Goal: Task Accomplishment & Management: Manage account settings

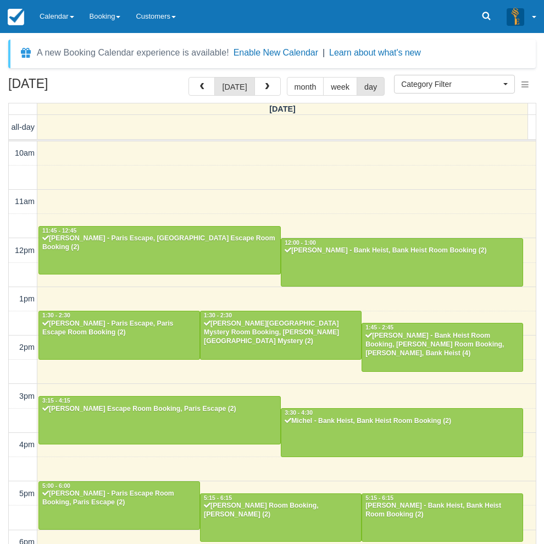
select select
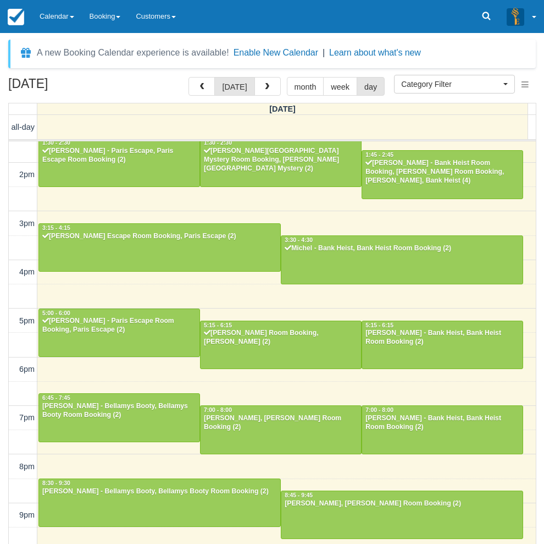
click at [5, 447] on div "August 23, 2025 today month week day Saturday all-day 10am 11am 12pm 1pm 2pm 3p…" at bounding box center [272, 326] width 544 height 499
click at [50, 9] on link "Calendar" at bounding box center [57, 16] width 50 height 33
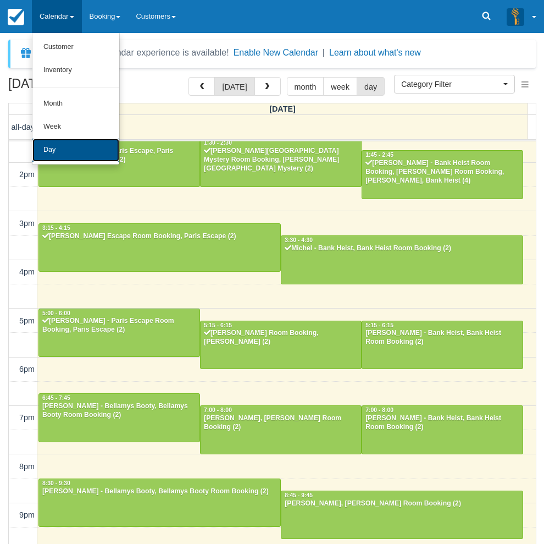
click at [74, 146] on link "Day" at bounding box center [75, 150] width 87 height 23
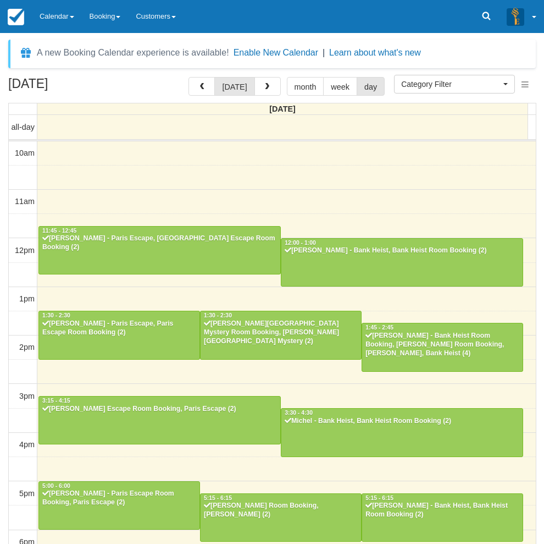
select select
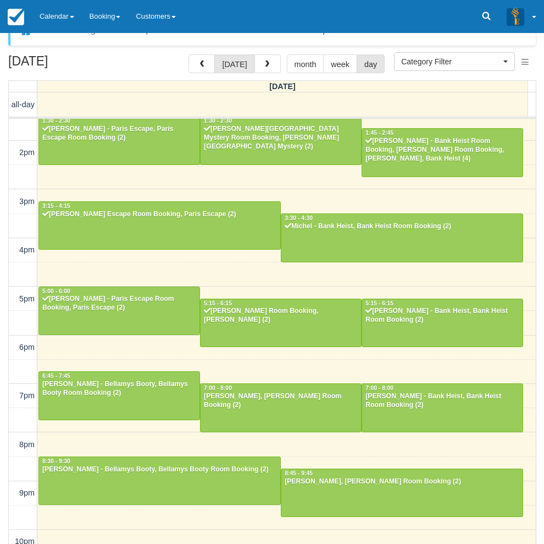
scroll to position [35, 0]
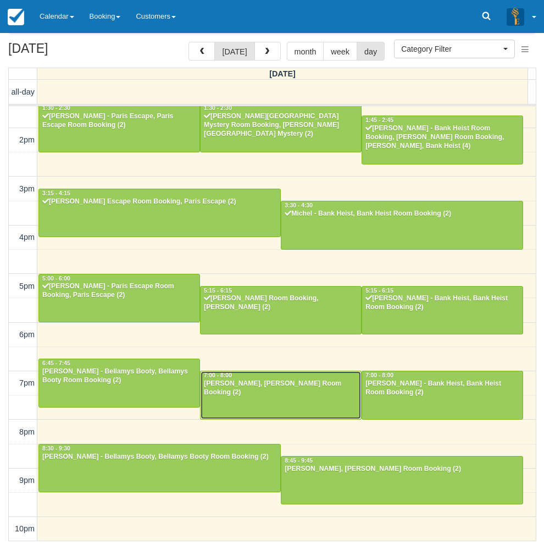
click at [308, 395] on div "Abby Alleyn - Ransom, Ransom Room Booking (2)" at bounding box center [280, 388] width 155 height 18
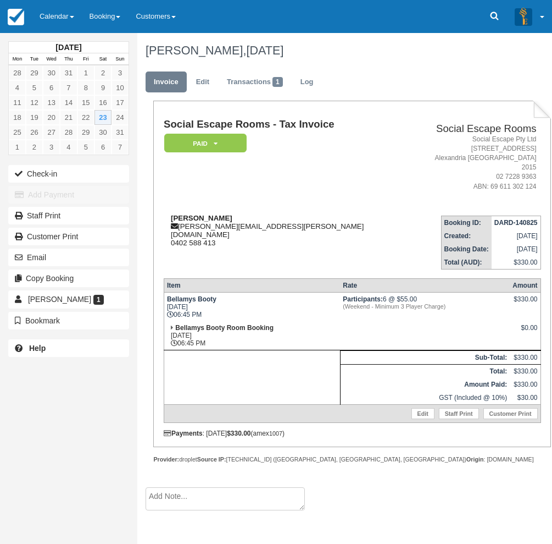
click at [189, 214] on strong "Audrey wigsten" at bounding box center [202, 218] width 62 height 8
drag, startPoint x: 189, startPoint y: 206, endPoint x: 206, endPoint y: 206, distance: 16.5
click at [206, 214] on strong "Audrey wigsten" at bounding box center [202, 218] width 62 height 8
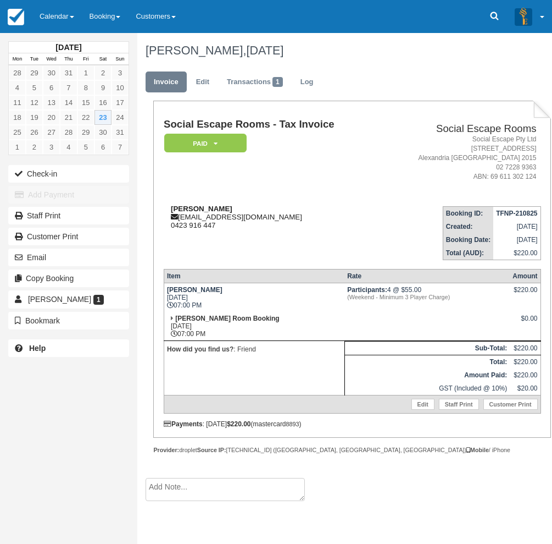
click at [183, 208] on strong "Abby Alleyn" at bounding box center [202, 209] width 62 height 8
drag, startPoint x: 183, startPoint y: 208, endPoint x: 199, endPoint y: 208, distance: 16.5
click at [199, 208] on strong "Abby Alleyn" at bounding box center [202, 209] width 62 height 8
click at [180, 206] on strong "[PERSON_NAME]" at bounding box center [202, 209] width 62 height 8
drag, startPoint x: 180, startPoint y: 206, endPoint x: 193, endPoint y: 209, distance: 13.6
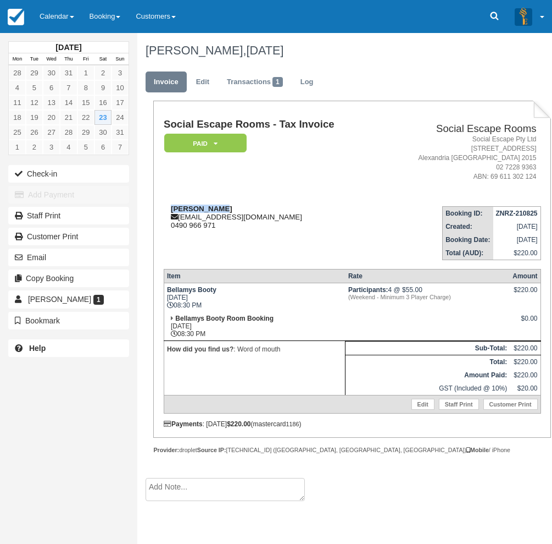
click at [193, 209] on strong "Luke liberos" at bounding box center [202, 209] width 62 height 8
click at [180, 207] on strong "[PERSON_NAME]" at bounding box center [202, 209] width 62 height 8
drag, startPoint x: 180, startPoint y: 207, endPoint x: 198, endPoint y: 205, distance: 18.3
click at [198, 205] on strong "[PERSON_NAME]" at bounding box center [202, 209] width 62 height 8
drag, startPoint x: 217, startPoint y: 203, endPoint x: 168, endPoint y: 208, distance: 49.7
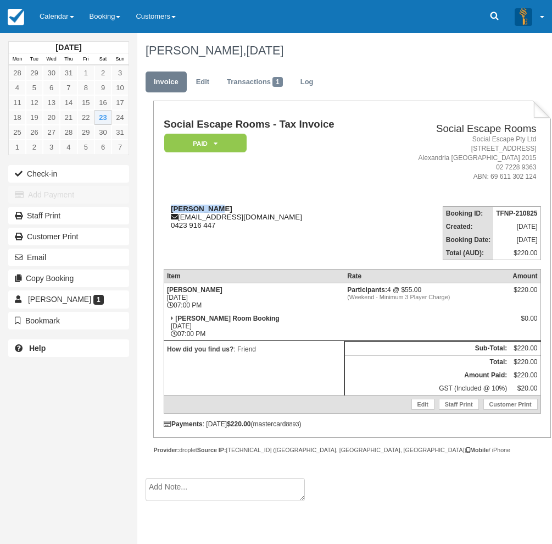
click at [168, 208] on td "Abby Alleyn abby.alleyn@gmail.com 0423 916 447" at bounding box center [272, 228] width 217 height 63
copy strong "Abby Alleyn"
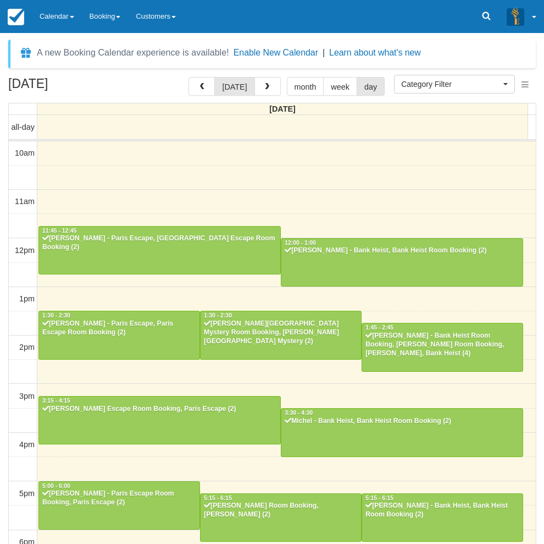
select select
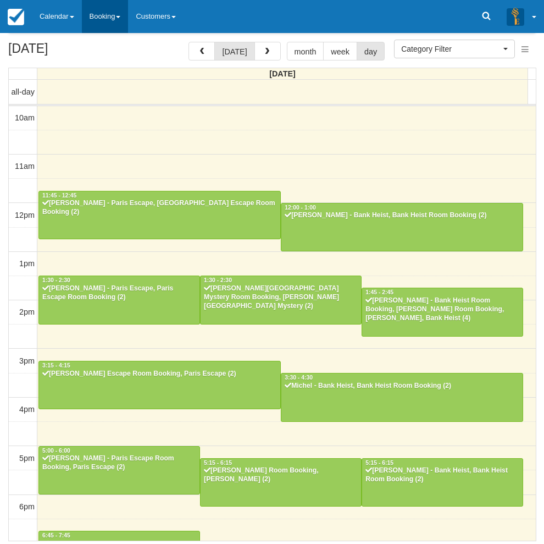
scroll to position [173, 0]
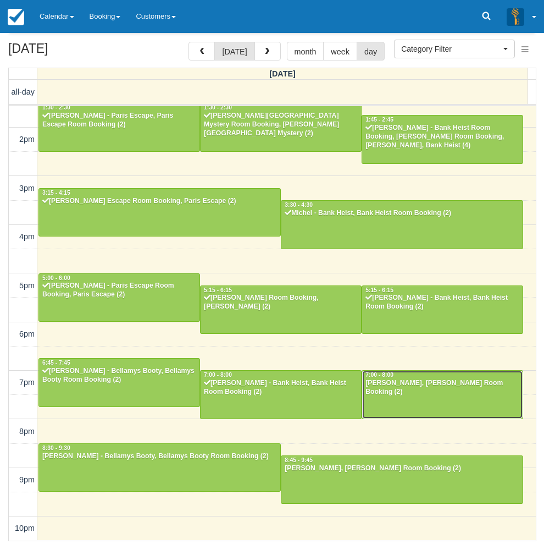
click at [418, 400] on div at bounding box center [442, 394] width 161 height 47
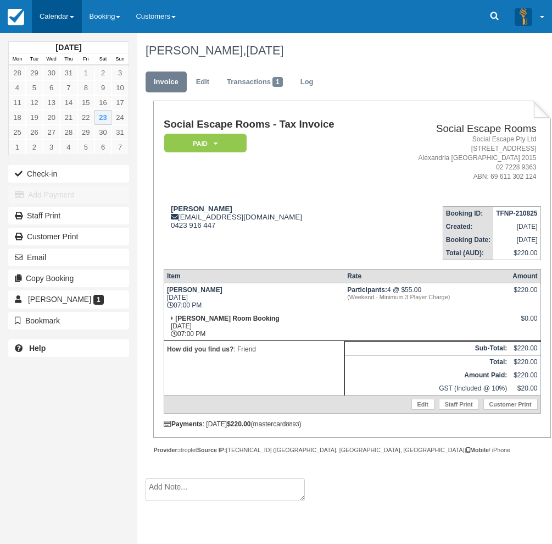
click at [66, 22] on link "Calendar" at bounding box center [57, 16] width 50 height 33
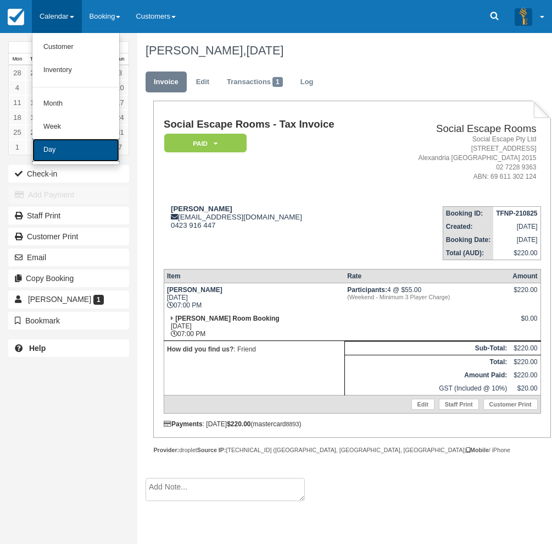
click at [66, 153] on link "Day" at bounding box center [75, 150] width 87 height 23
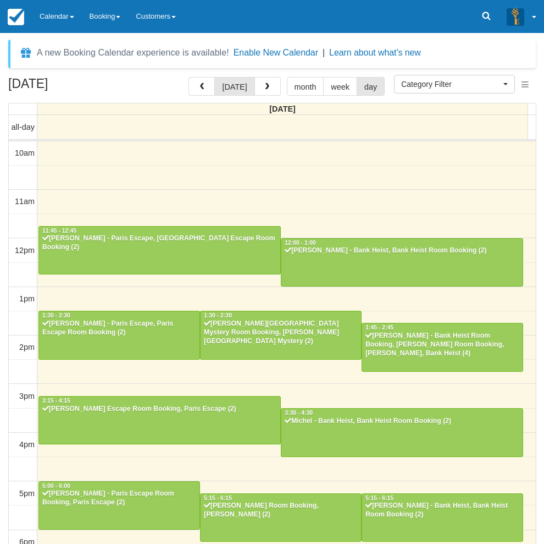
select select
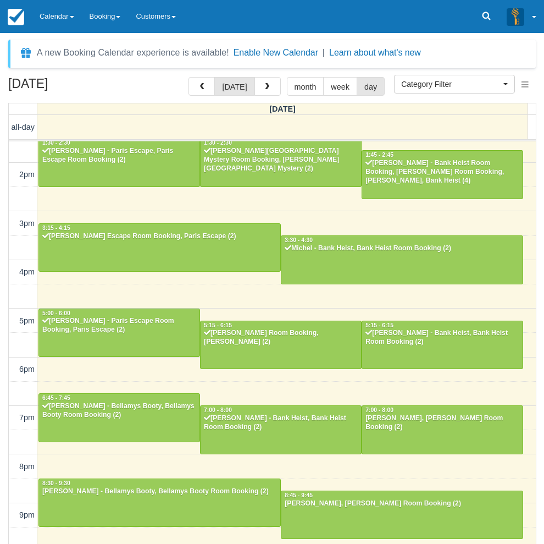
click at [1, 341] on div "[DATE] [DATE] month week day [DATE] all-day 10am 11am 12pm 1pm 2pm 3pm 4pm 5pm …" at bounding box center [272, 326] width 544 height 499
click at [65, 21] on link "Calendar" at bounding box center [57, 16] width 50 height 33
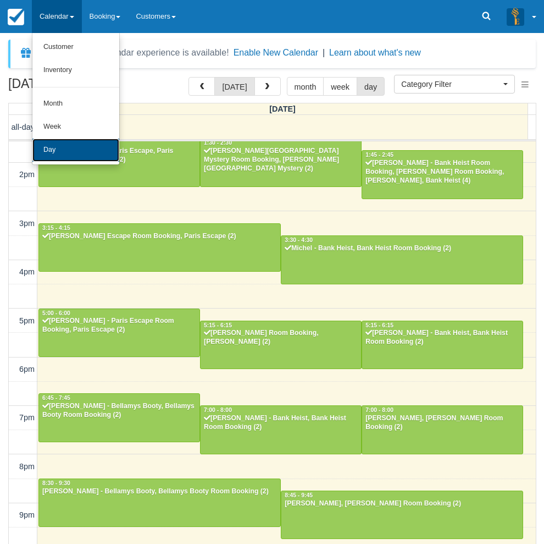
click at [70, 152] on link "Day" at bounding box center [75, 150] width 87 height 23
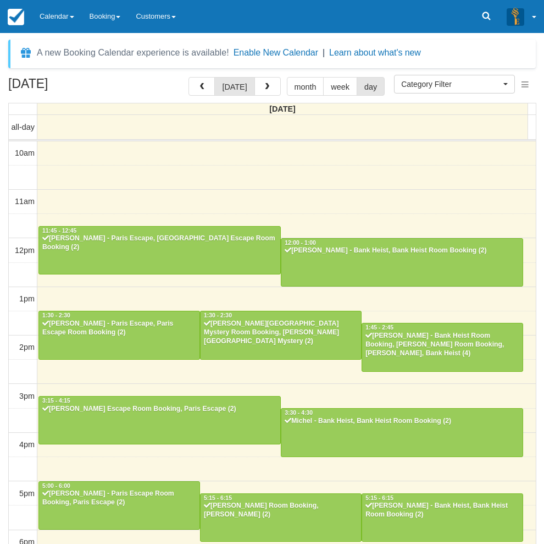
select select
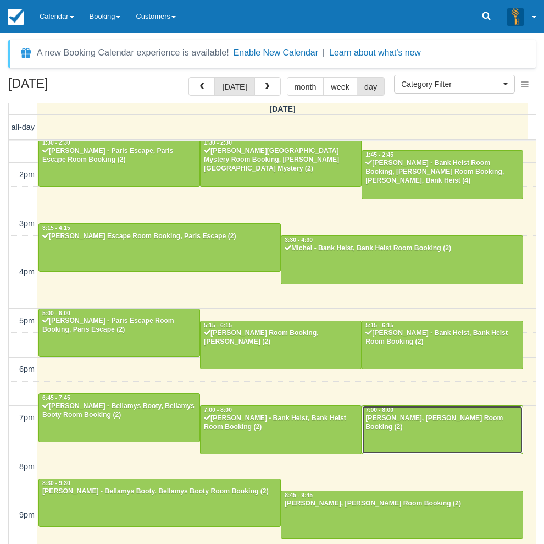
click at [419, 433] on div at bounding box center [442, 429] width 161 height 47
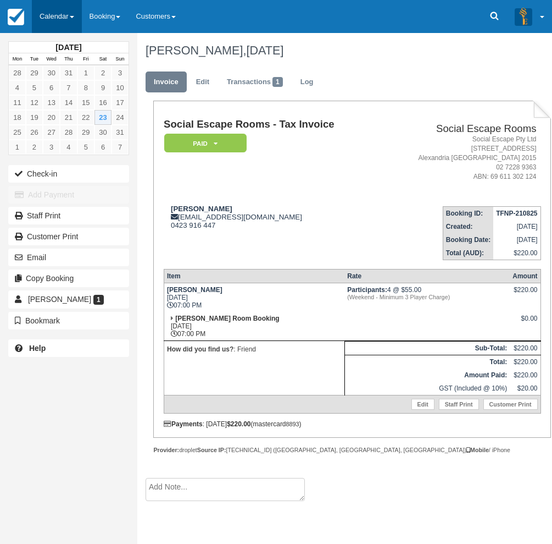
click at [60, 12] on link "Calendar" at bounding box center [57, 16] width 50 height 33
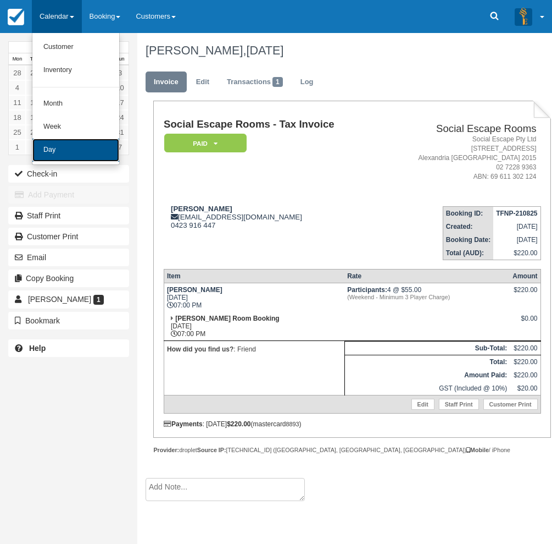
click at [73, 157] on link "Day" at bounding box center [75, 150] width 87 height 23
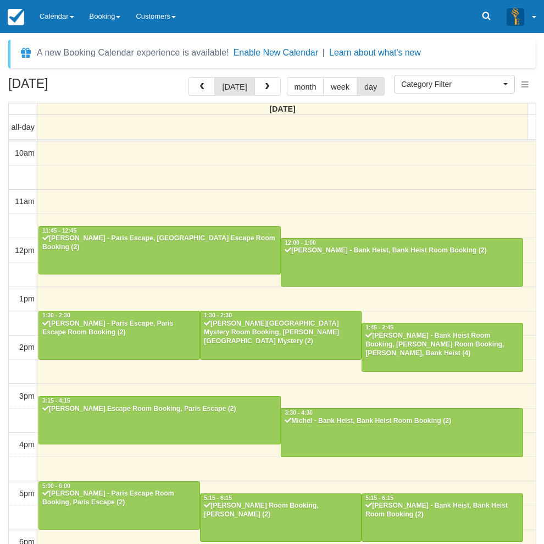
select select
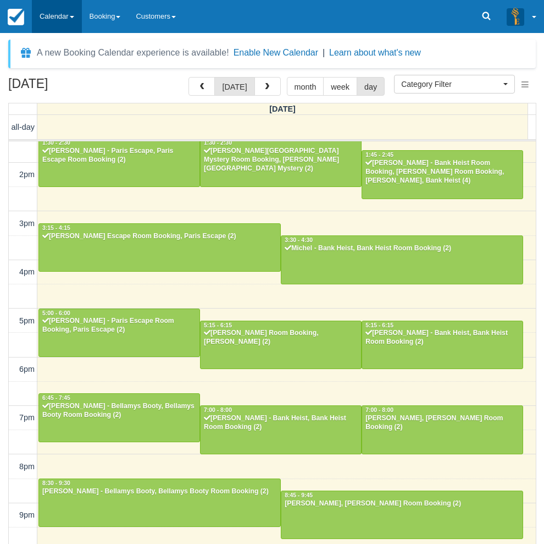
click at [52, 7] on link "Calendar" at bounding box center [57, 16] width 50 height 33
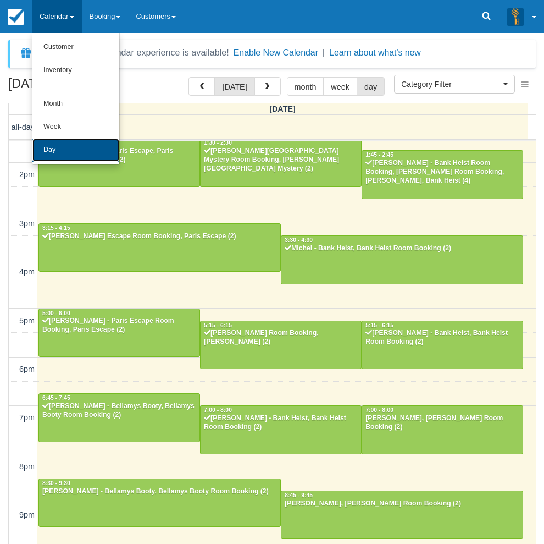
click at [68, 149] on link "Day" at bounding box center [75, 150] width 87 height 23
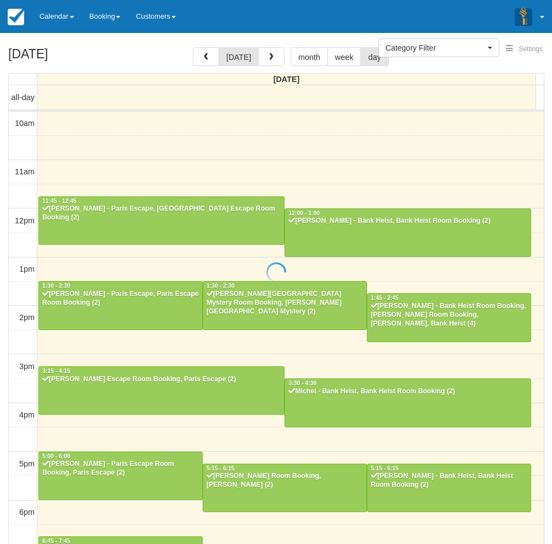
select select
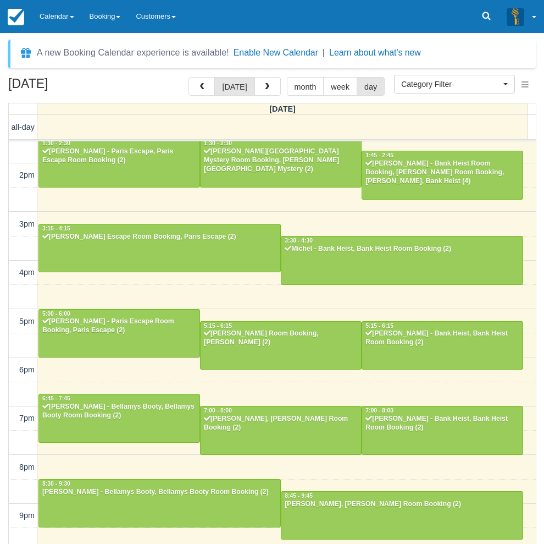
scroll to position [35, 0]
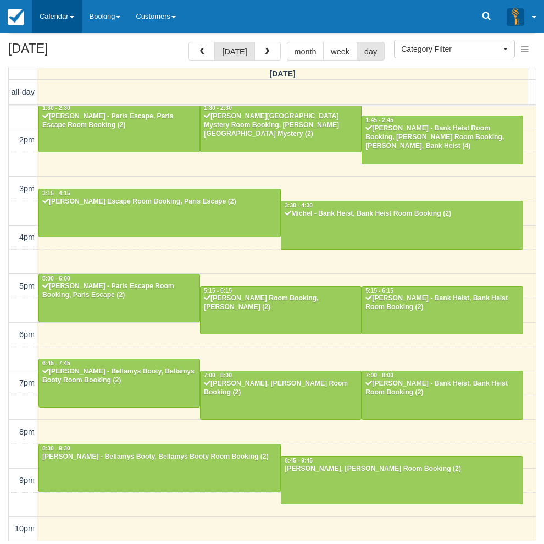
click at [53, 20] on link "Calendar" at bounding box center [57, 16] width 50 height 33
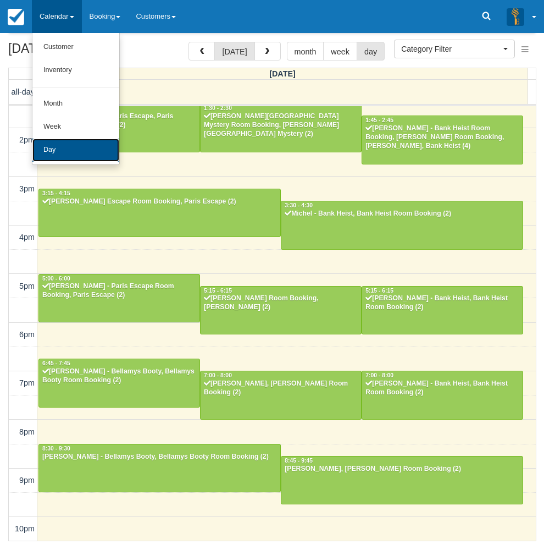
click at [65, 154] on link "Day" at bounding box center [75, 150] width 87 height 23
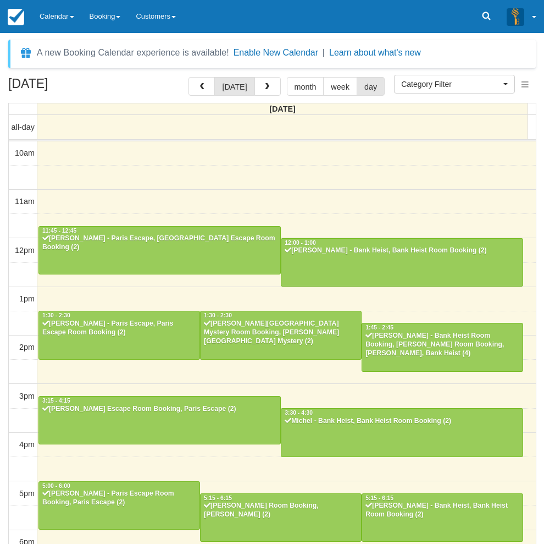
select select
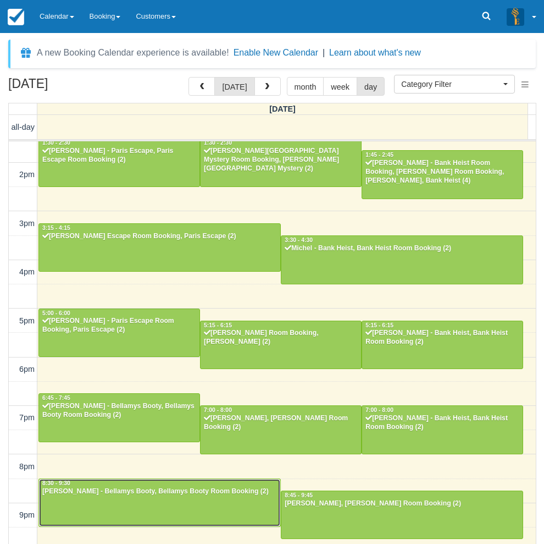
click at [86, 511] on div at bounding box center [159, 502] width 241 height 47
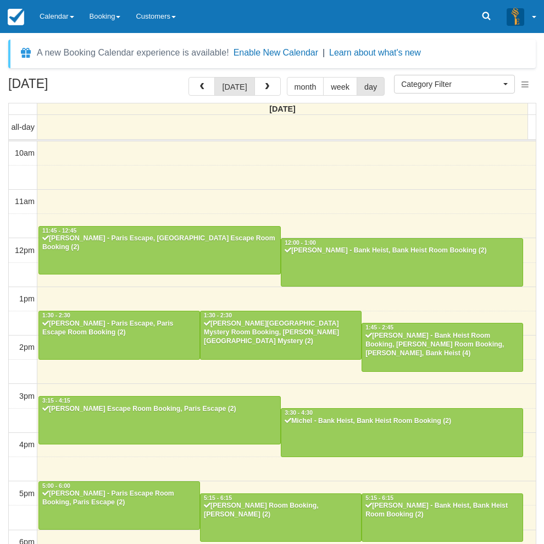
select select
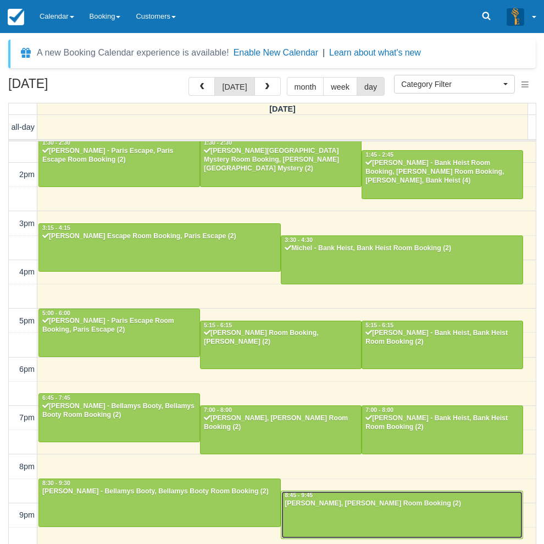
click at [355, 515] on div at bounding box center [401, 514] width 241 height 47
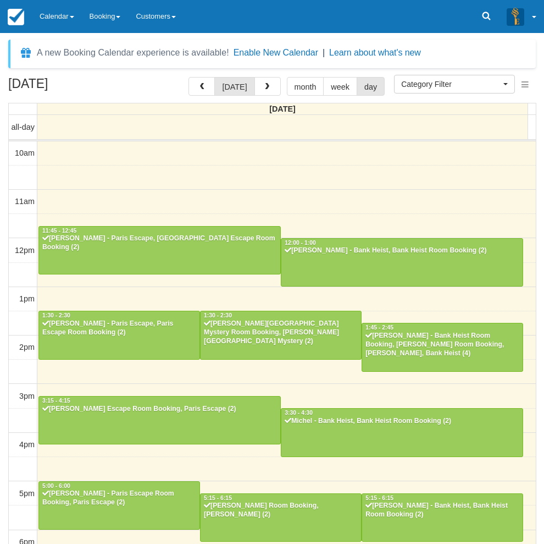
select select
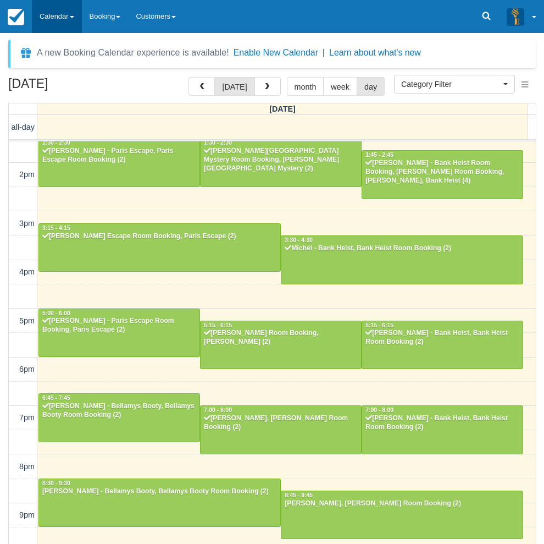
click at [60, 14] on link "Calendar" at bounding box center [57, 16] width 50 height 33
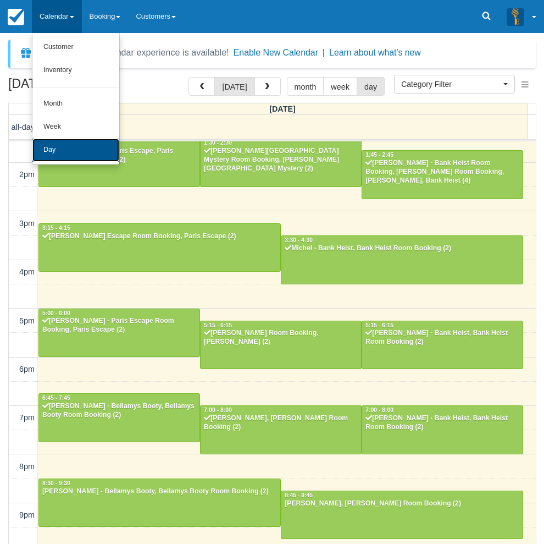
click at [58, 152] on link "Day" at bounding box center [75, 150] width 87 height 23
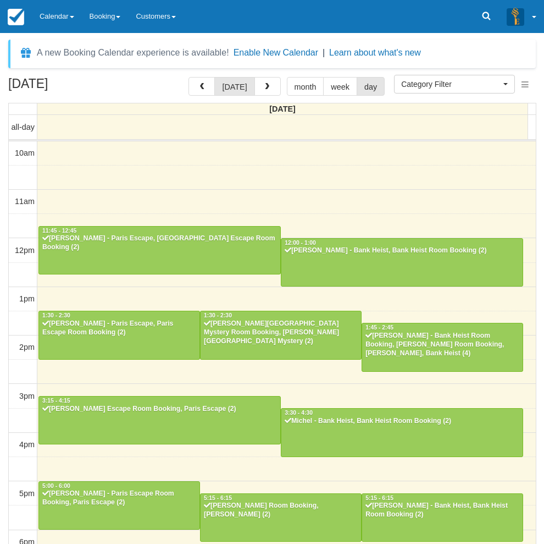
select select
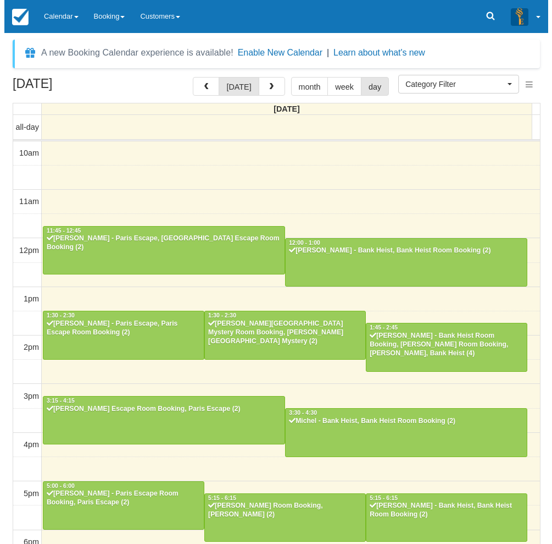
scroll to position [173, 0]
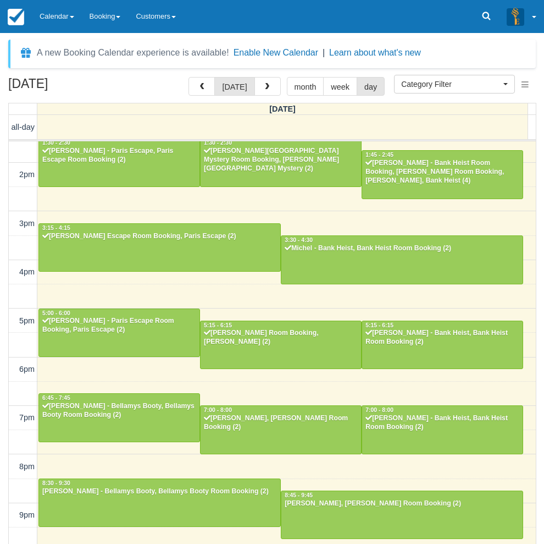
click at [360, 222] on div "10am 11am 12pm 1pm 2pm 3pm 4pm 5pm 6pm 7pm 8pm 9pm 10pm 11:45 - 12:45 Phil Lesn…" at bounding box center [272, 272] width 527 height 607
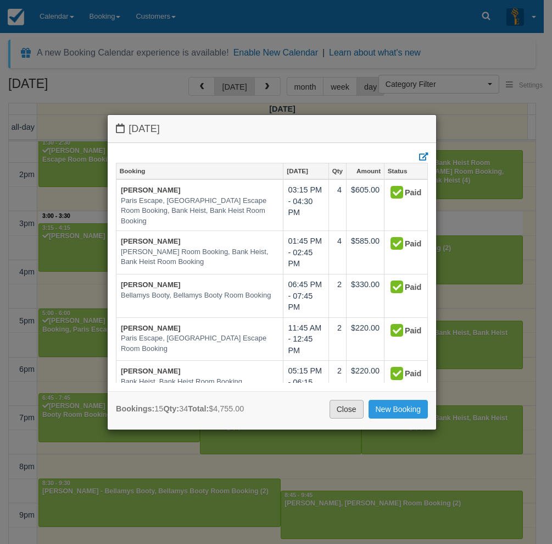
click at [355, 413] on link "Close" at bounding box center [347, 409] width 34 height 19
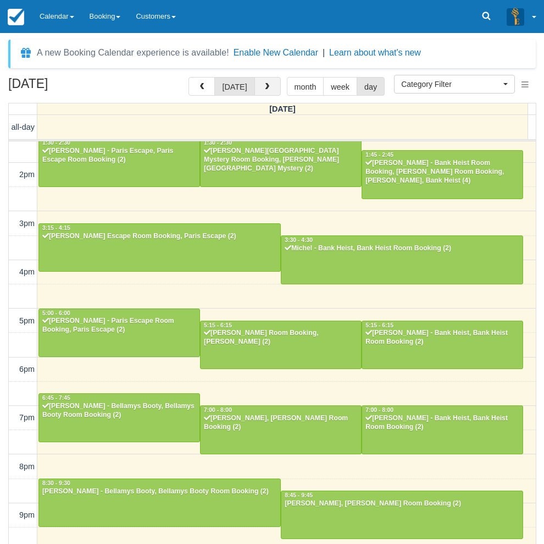
click at [265, 88] on span "button" at bounding box center [267, 87] width 8 height 8
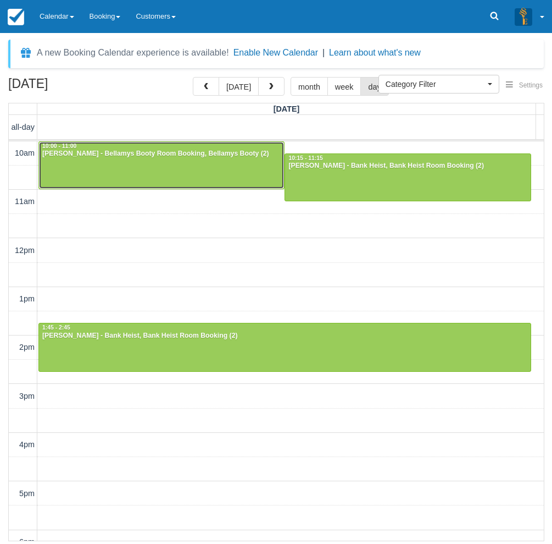
click at [128, 165] on div at bounding box center [161, 165] width 245 height 47
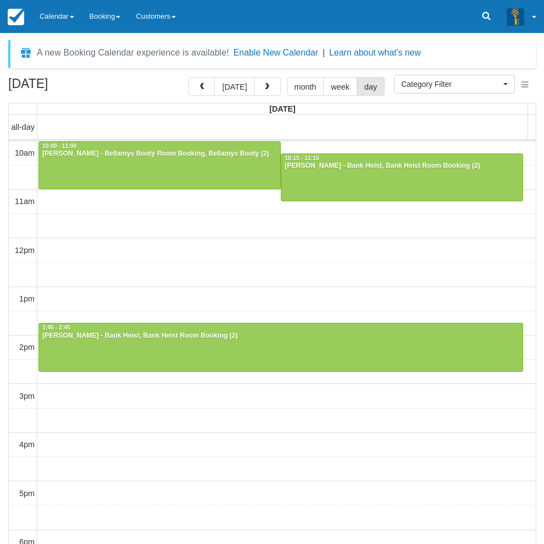
select select
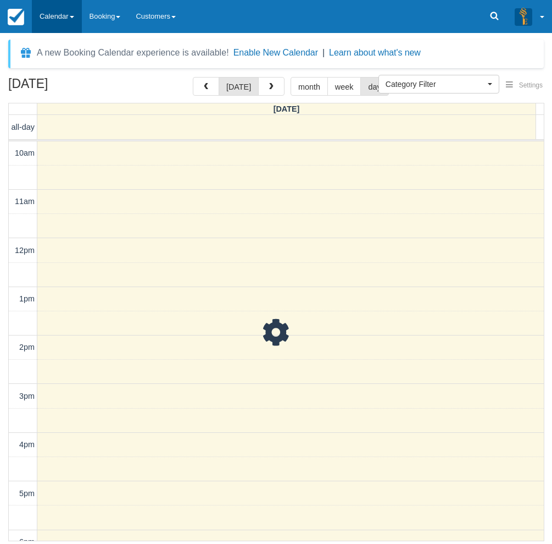
scroll to position [208, 0]
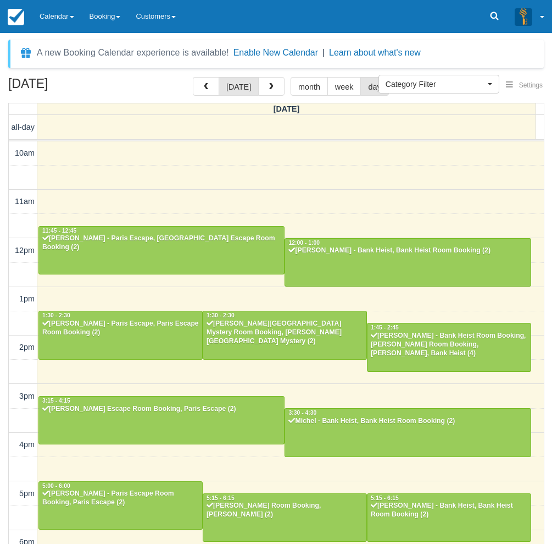
select select
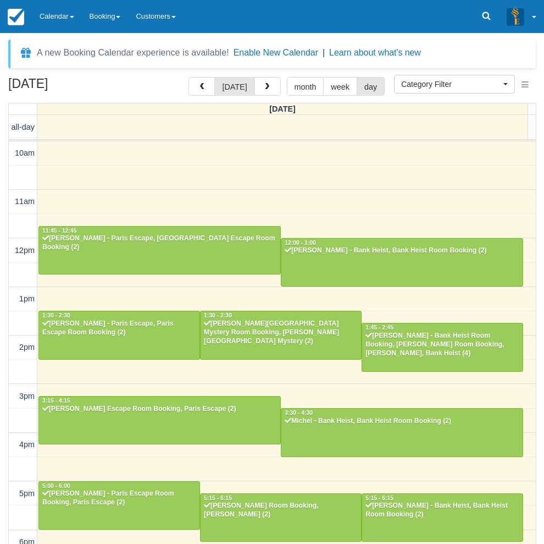
scroll to position [173, 0]
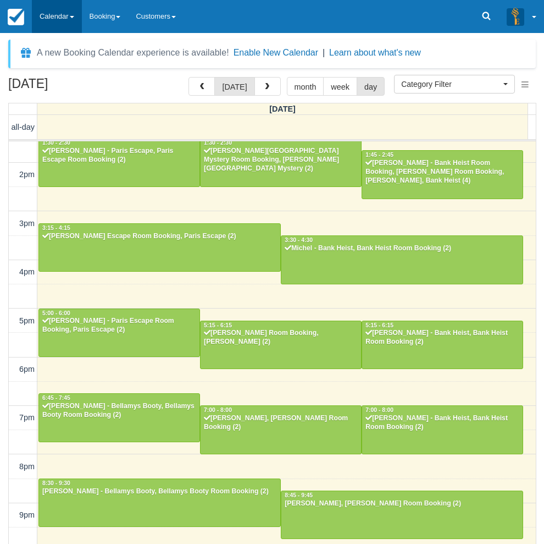
click at [63, 17] on link "Calendar" at bounding box center [57, 16] width 50 height 33
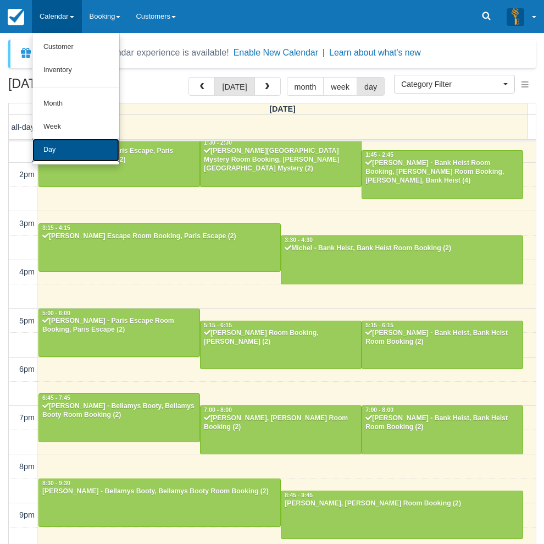
click at [74, 156] on link "Day" at bounding box center [75, 150] width 87 height 23
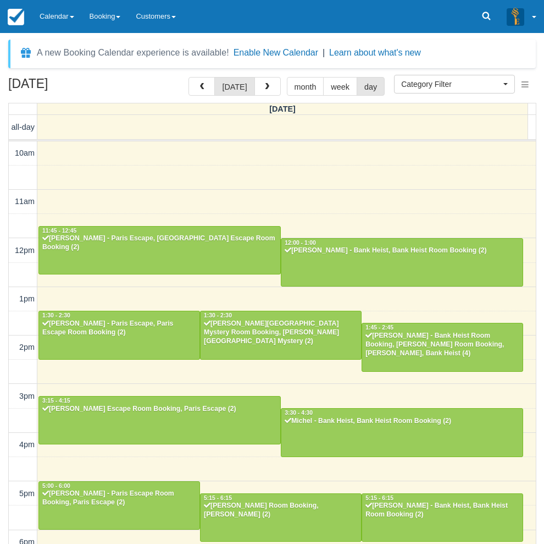
select select
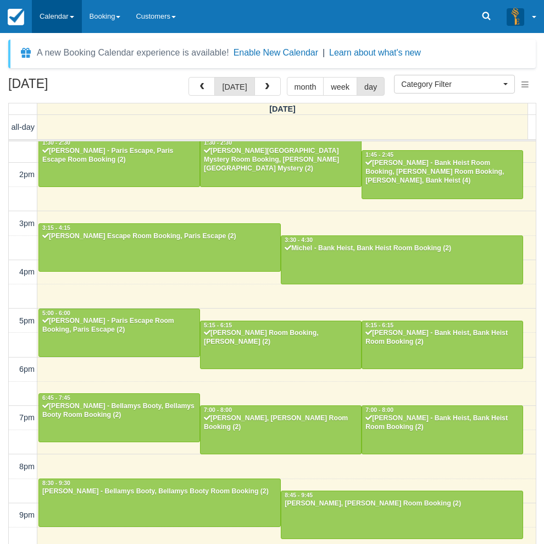
click at [60, 15] on link "Calendar" at bounding box center [57, 16] width 50 height 33
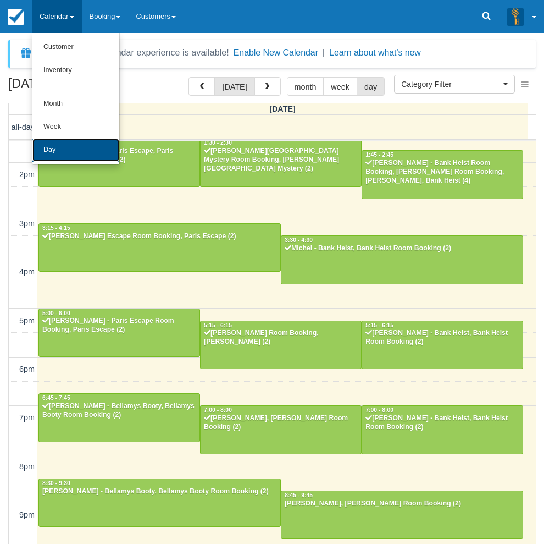
click at [62, 139] on link "Day" at bounding box center [75, 150] width 87 height 23
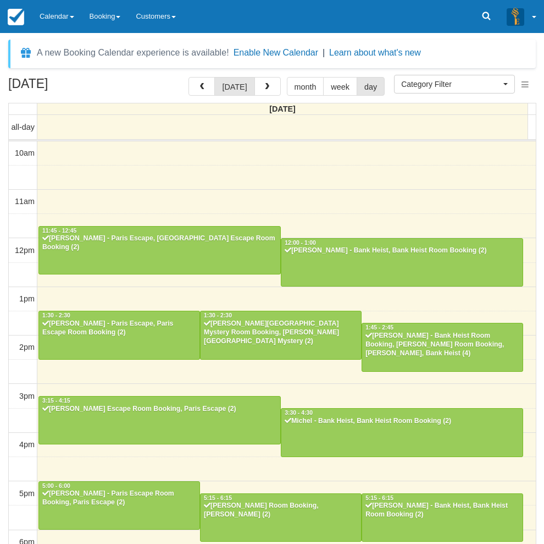
select select
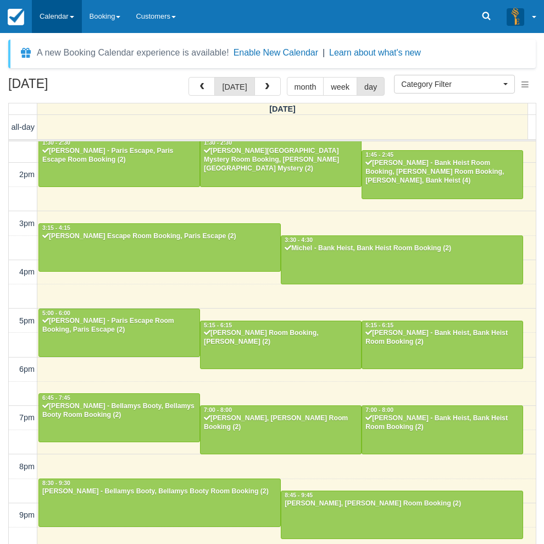
click at [60, 12] on link "Calendar" at bounding box center [57, 16] width 50 height 33
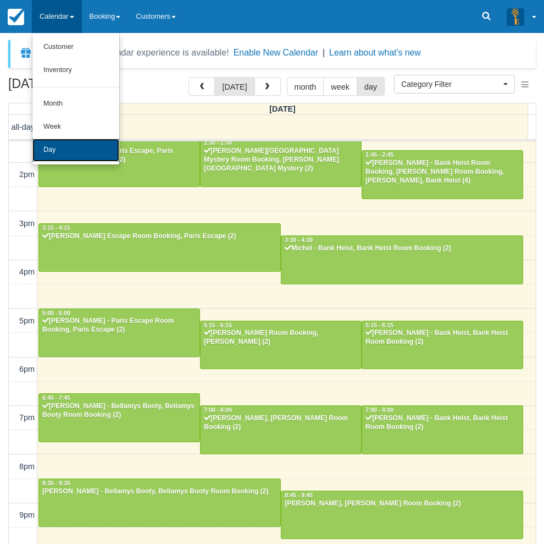
click at [78, 146] on link "Day" at bounding box center [75, 150] width 87 height 23
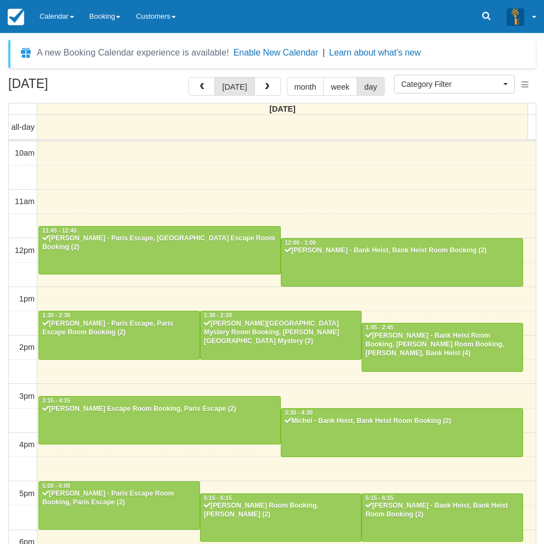
select select
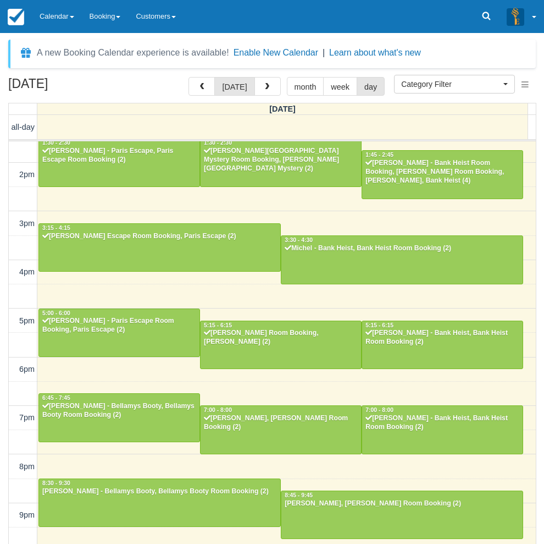
click at [1, 434] on div "[DATE] [DATE] month week day [DATE] all-day 10am 11am 12pm 1pm 2pm 3pm 4pm 5pm …" at bounding box center [272, 326] width 544 height 499
click at [5, 366] on div "[DATE] [DATE] month week day [DATE] all-day 10am 11am 12pm 1pm 2pm 3pm 4pm 5pm …" at bounding box center [272, 326] width 544 height 499
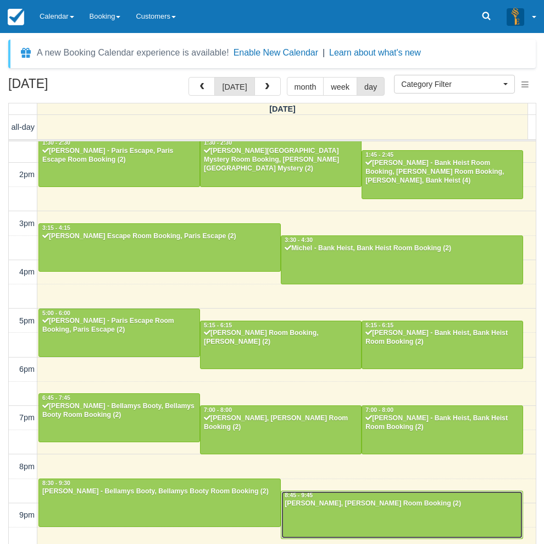
click at [380, 528] on div at bounding box center [401, 514] width 241 height 47
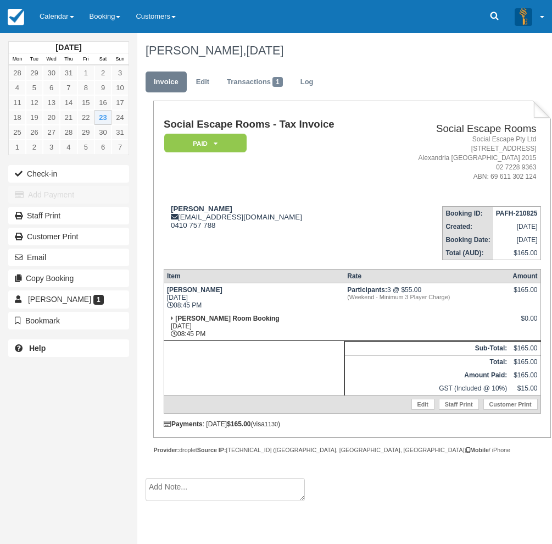
click at [3, 281] on div "Copy Booking" at bounding box center [68, 278] width 137 height 21
drag, startPoint x: 250, startPoint y: 207, endPoint x: 171, endPoint y: 208, distance: 78.6
click at [171, 208] on div "Paul Abounader paulsdoors@outlook.com 0410 757 788" at bounding box center [272, 217] width 217 height 25
copy strong "Paul Abounader"
click at [114, 183] on div "Check-in Add Payment Staff Print Customer Print Email Copy Booking Paul Abounad…" at bounding box center [68, 246] width 137 height 167
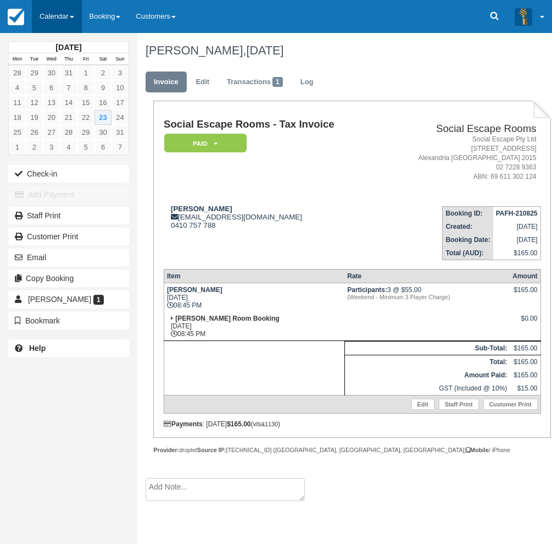
click at [43, 14] on link "Calendar" at bounding box center [57, 16] width 50 height 33
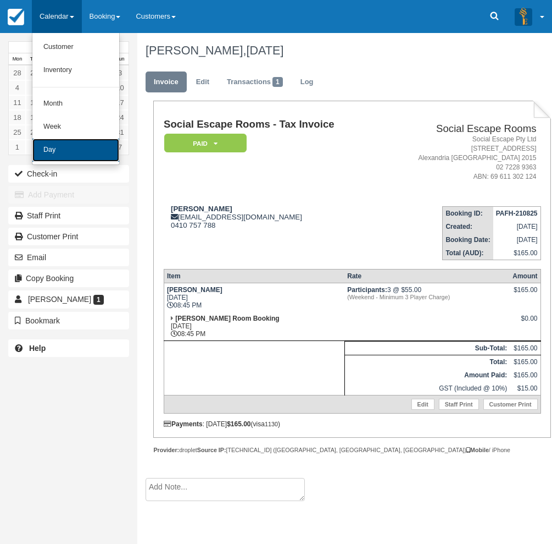
click at [52, 152] on link "Day" at bounding box center [75, 150] width 87 height 23
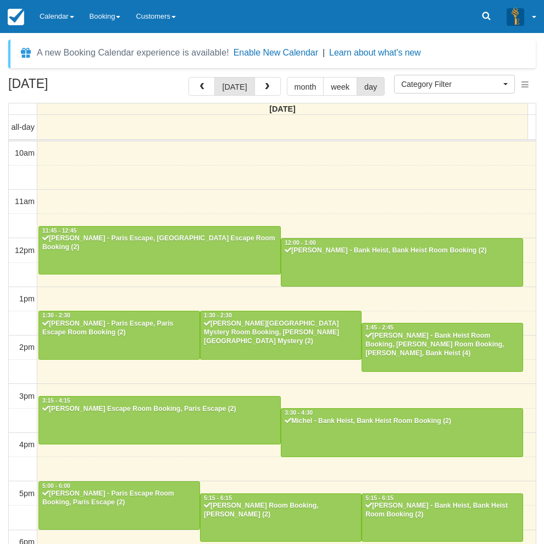
select select
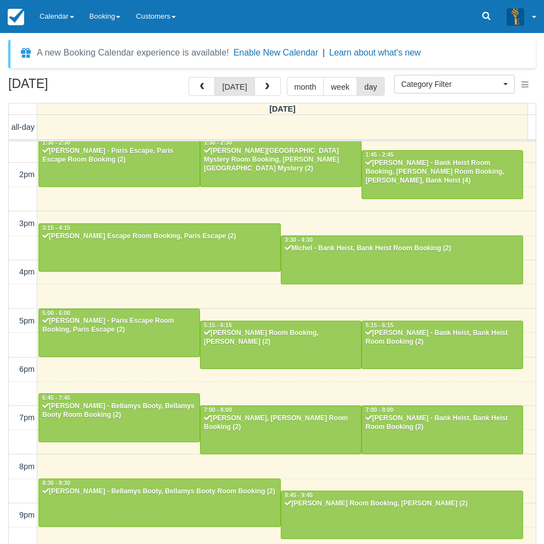
click at [145, 295] on div "10am 11am 12pm 1pm 2pm 3pm 4pm 5pm 6pm 7pm 8pm 9pm 10pm 11:45 - 12:45 [PERSON_N…" at bounding box center [272, 272] width 527 height 607
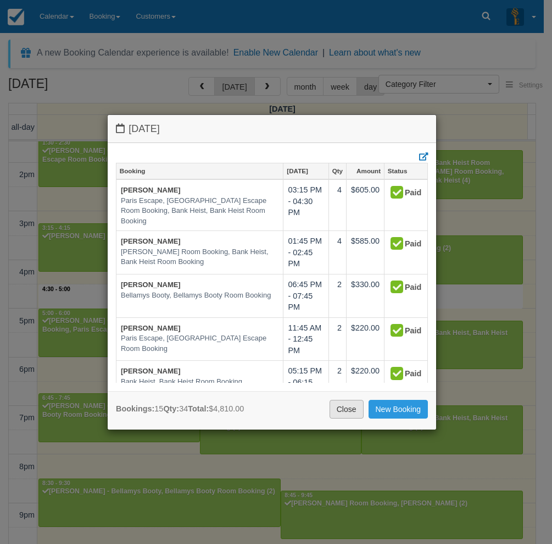
click at [349, 406] on link "Close" at bounding box center [347, 409] width 34 height 19
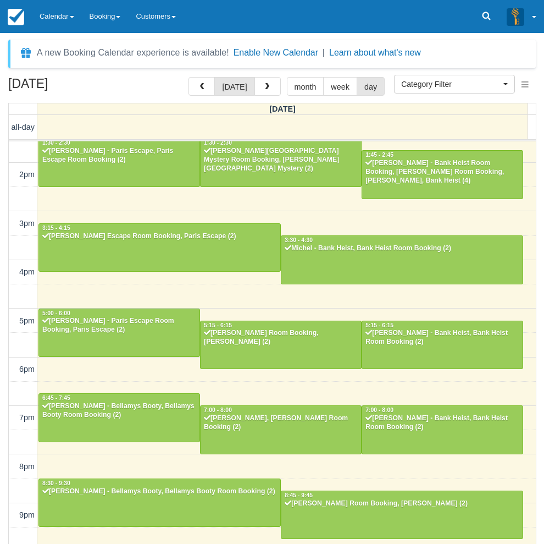
click at [4, 128] on div "[DATE] [DATE] month week day [DATE] all-day 10am 11am 12pm 1pm 2pm 3pm 4pm 5pm …" at bounding box center [272, 326] width 544 height 499
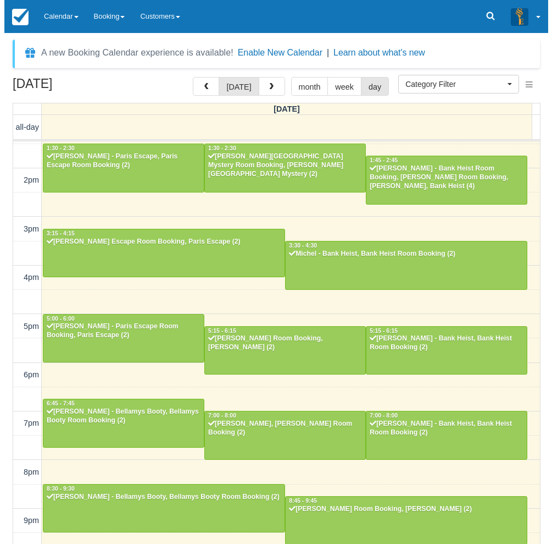
scroll to position [172, 0]
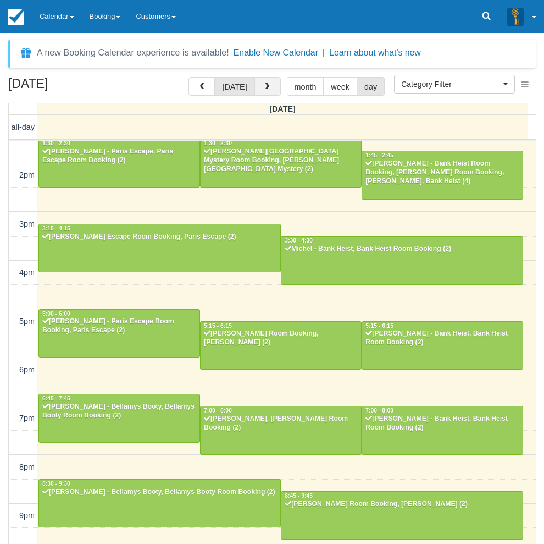
click at [266, 90] on span "button" at bounding box center [267, 87] width 8 height 8
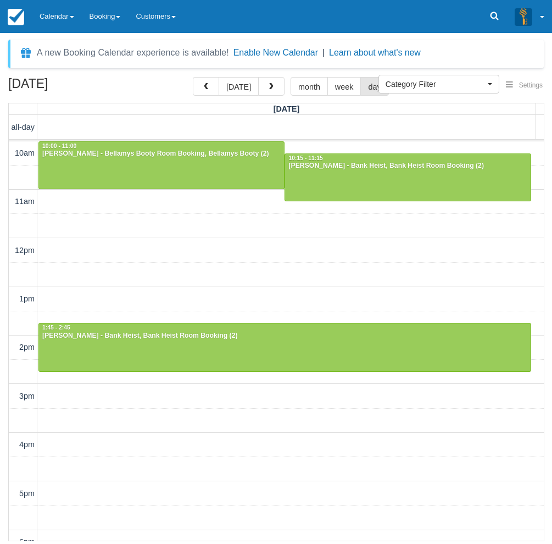
click at [101, 406] on div "10am 11am 12pm 1pm 2pm 3pm 4pm 5pm 6pm 7pm 8pm 9pm 10pm 10:00 - 11:00 Anna Rosi…" at bounding box center [276, 444] width 535 height 607
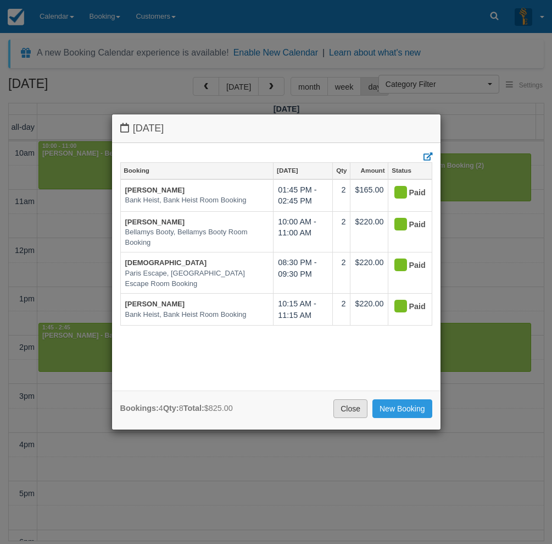
click at [355, 412] on link "Close" at bounding box center [351, 408] width 34 height 19
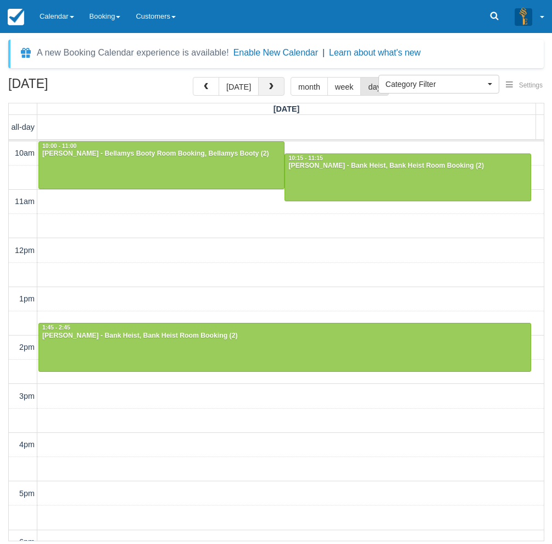
click at [268, 87] on span "button" at bounding box center [272, 87] width 8 height 8
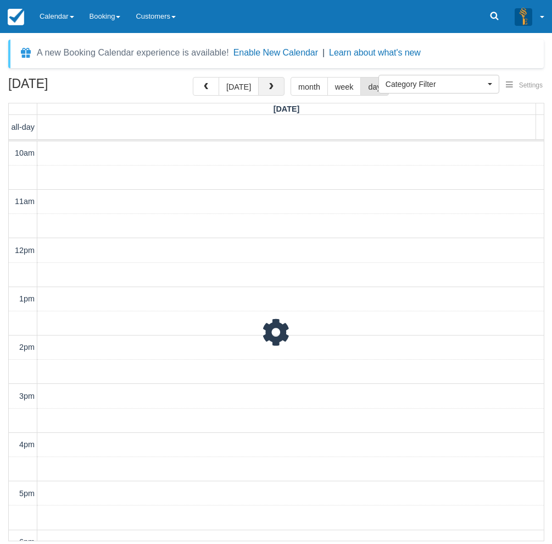
scroll to position [208, 0]
click at [268, 87] on span "button" at bounding box center [272, 87] width 8 height 8
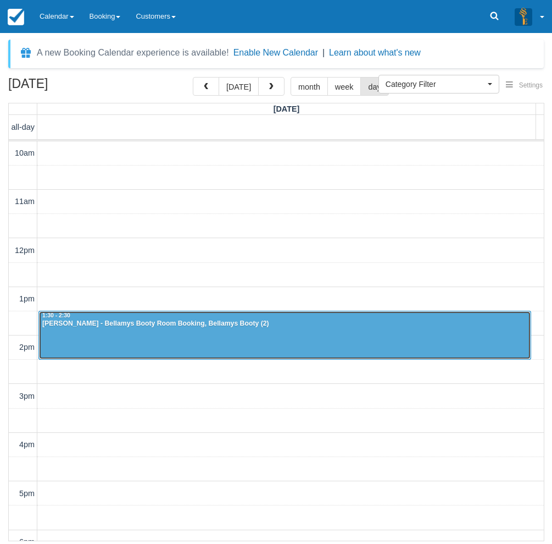
click at [217, 341] on div at bounding box center [285, 334] width 492 height 47
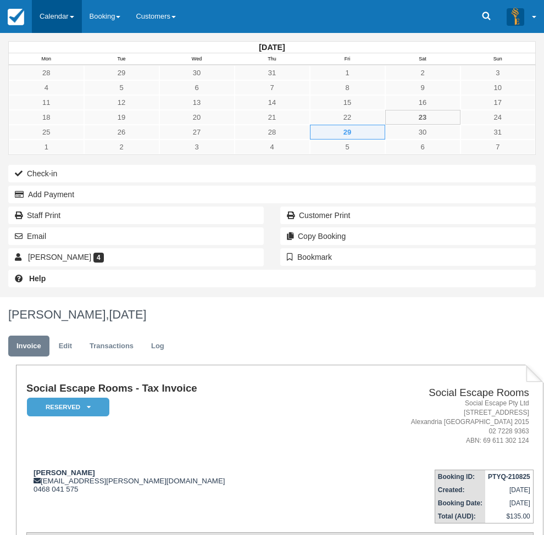
click at [38, 12] on link "Calendar" at bounding box center [57, 16] width 50 height 33
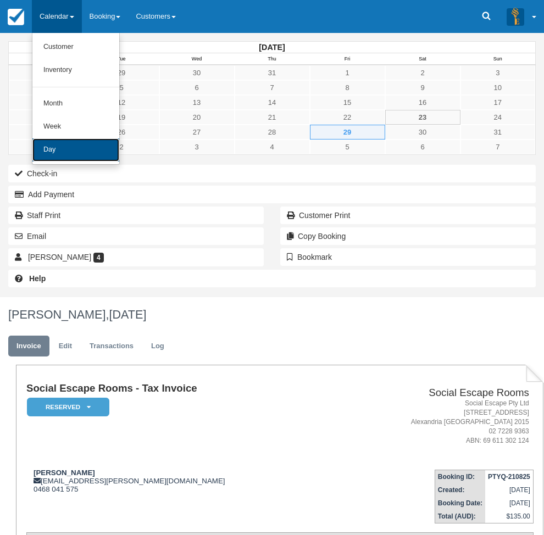
click at [59, 153] on link "Day" at bounding box center [75, 150] width 87 height 23
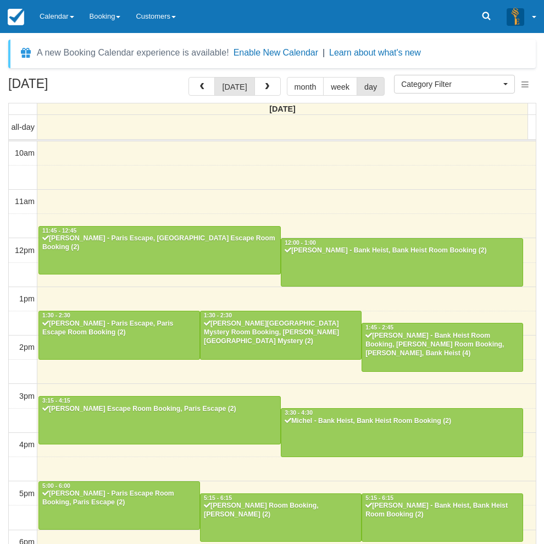
select select
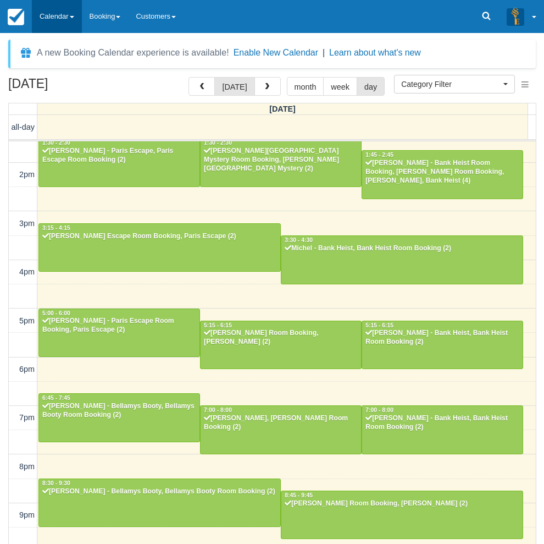
click at [48, 17] on link "Calendar" at bounding box center [57, 16] width 50 height 33
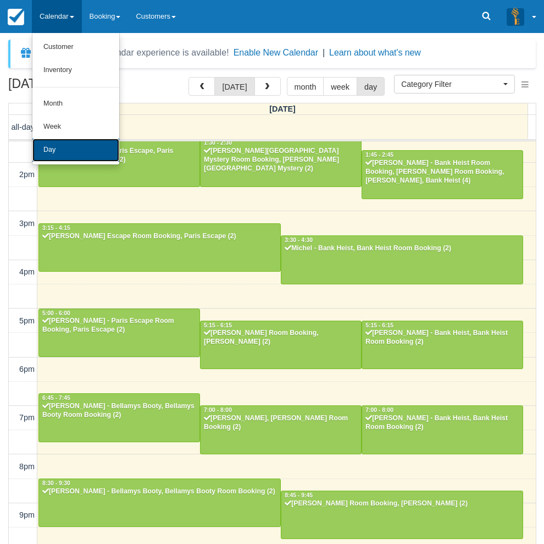
click at [59, 151] on link "Day" at bounding box center [75, 150] width 87 height 23
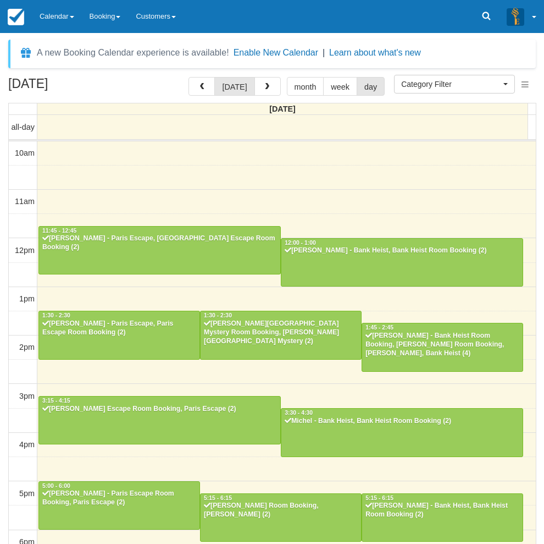
select select
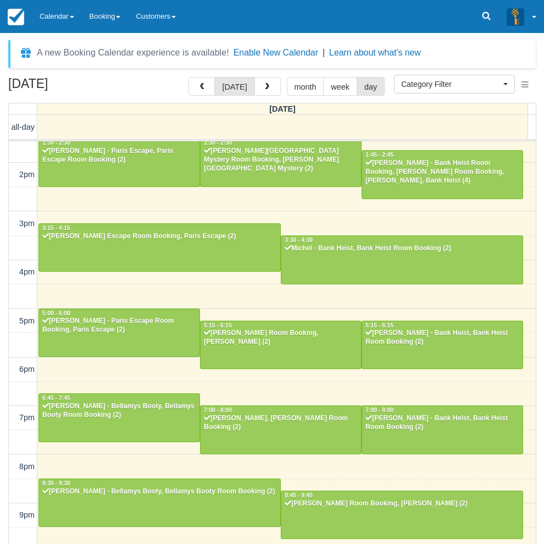
click at [6, 417] on div "[DATE] [DATE] month week day [DATE] all-day 10am 11am 12pm 1pm 2pm 3pm 4pm 5pm …" at bounding box center [272, 326] width 544 height 499
click at [48, 19] on link "Calendar" at bounding box center [57, 16] width 50 height 33
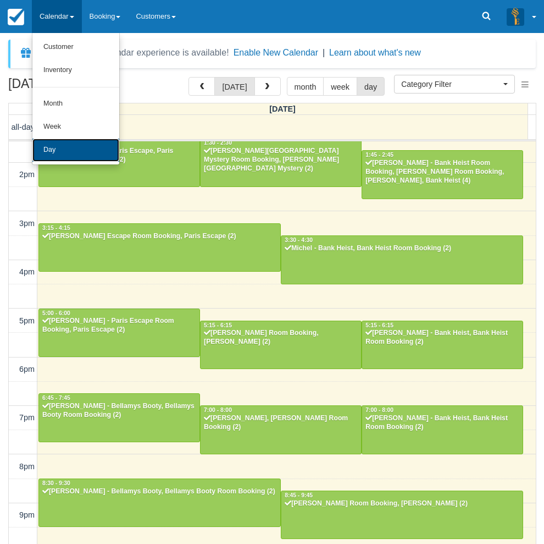
click at [76, 158] on link "Day" at bounding box center [75, 150] width 87 height 23
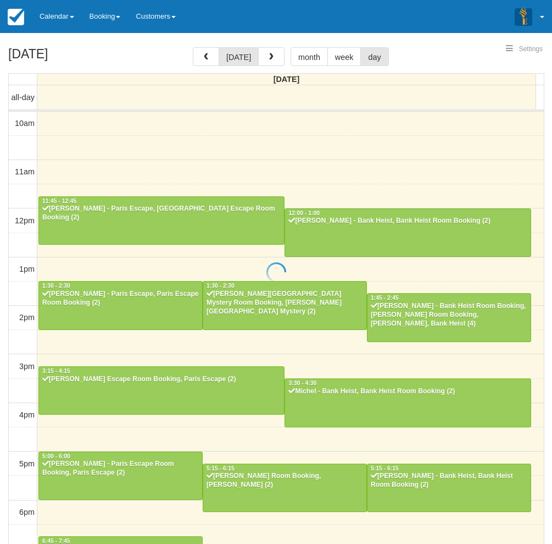
select select
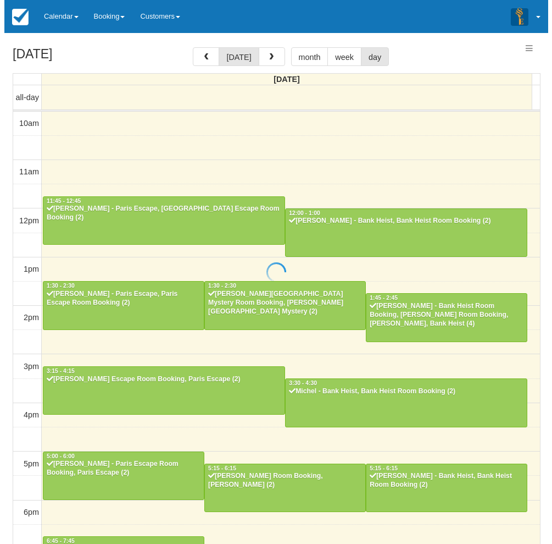
scroll to position [173, 0]
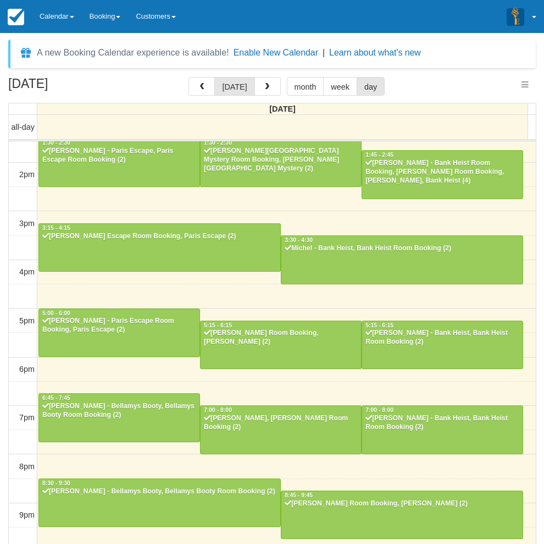
select select
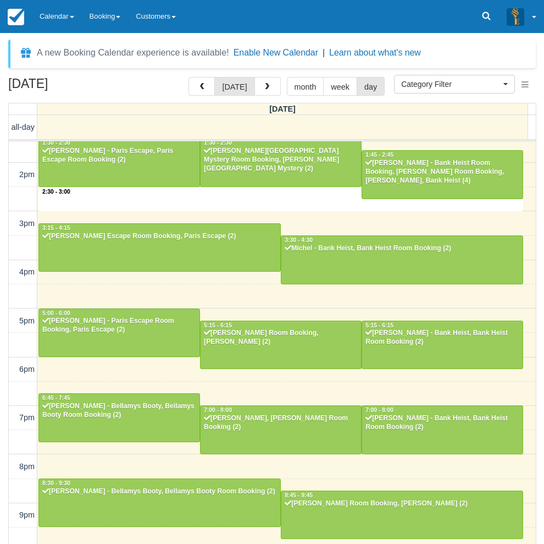
click at [306, 200] on div "10am 11am 12pm 1pm 2pm 3pm 4pm 5pm 6pm 7pm 8pm 9pm 10pm 2:30 - 3:00 11:45 - 12:…" at bounding box center [272, 272] width 527 height 607
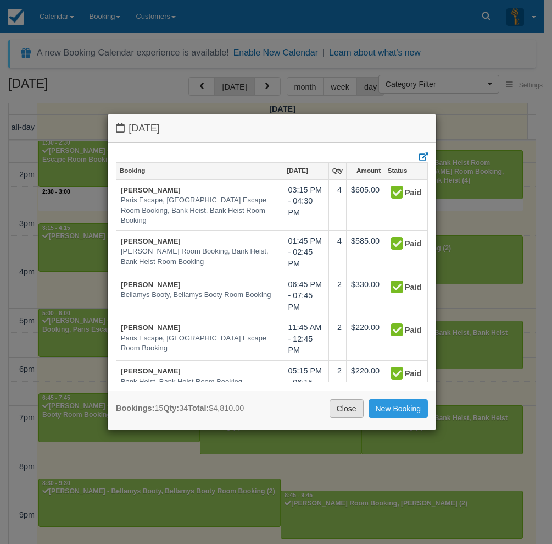
click at [343, 408] on link "Close" at bounding box center [347, 408] width 34 height 19
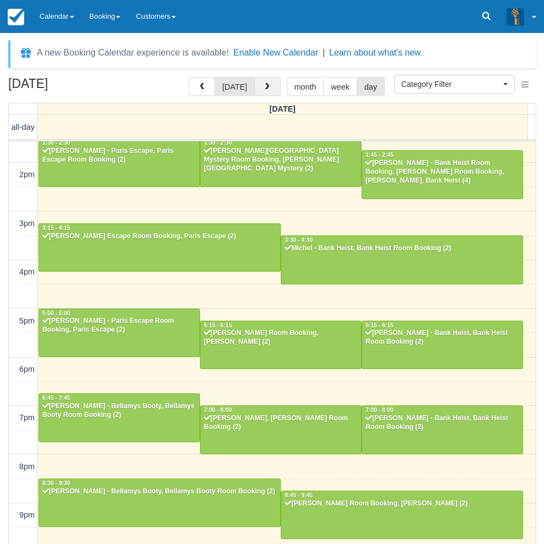
click at [264, 85] on span "button" at bounding box center [267, 87] width 8 height 8
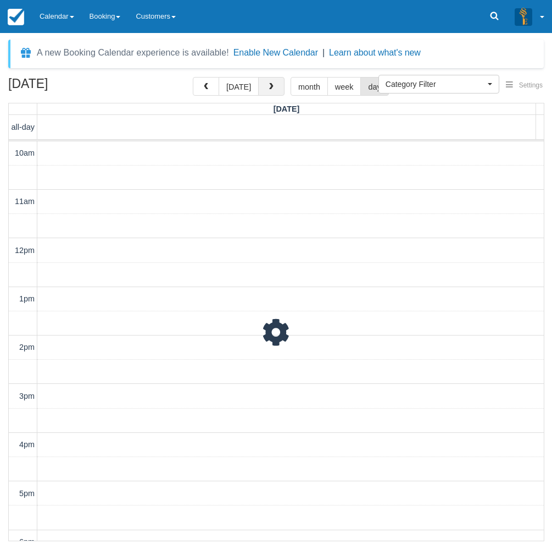
scroll to position [208, 0]
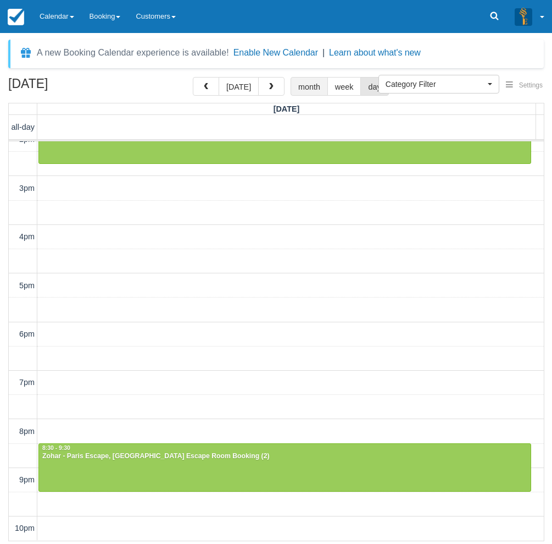
click at [303, 87] on button "month" at bounding box center [309, 86] width 37 height 19
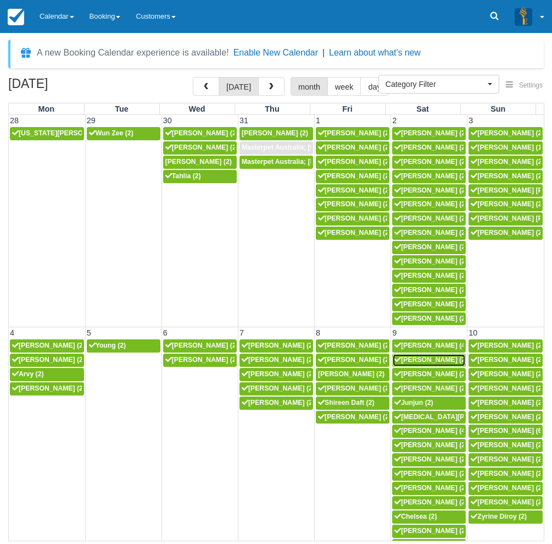
click at [402, 356] on div "10a Sharon welsh (2)" at bounding box center [429, 360] width 69 height 9
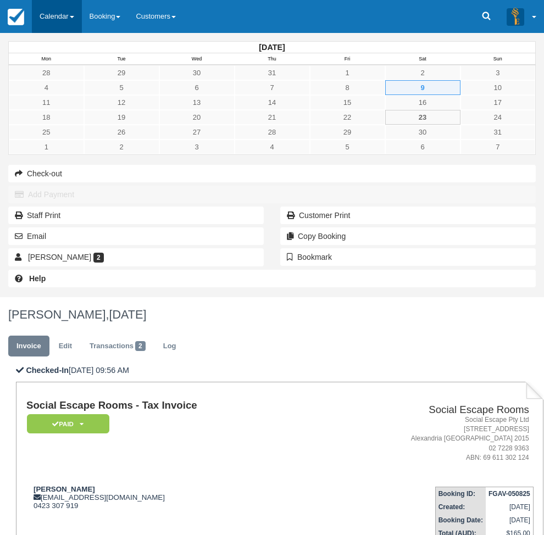
click at [51, 21] on link "Calendar" at bounding box center [57, 16] width 50 height 33
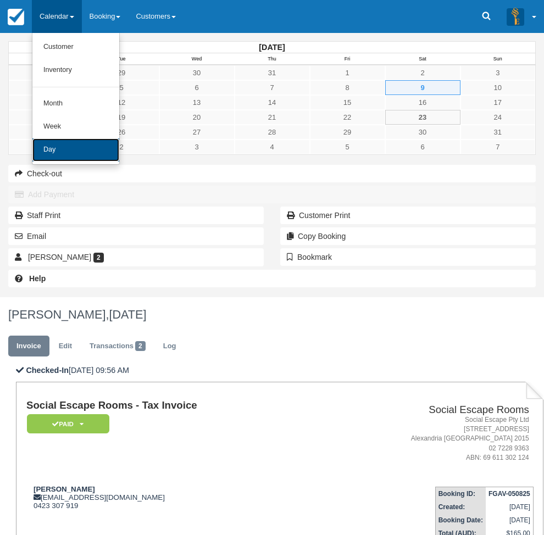
click at [36, 156] on link "Day" at bounding box center [75, 150] width 87 height 23
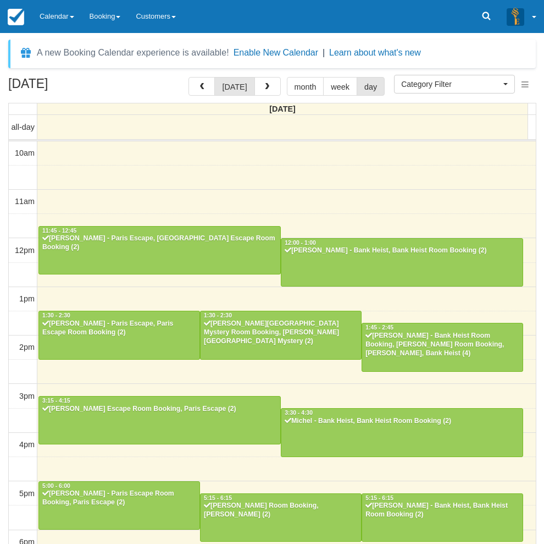
select select
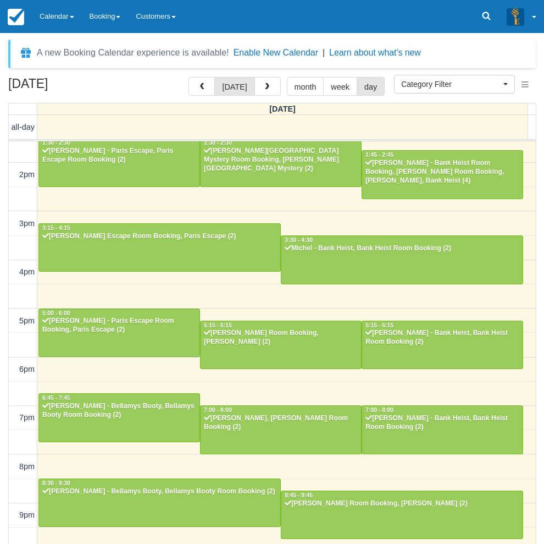
click at [4, 384] on div "[DATE] [DATE] month week day [DATE] all-day 10am 11am 12pm 1pm 2pm 3pm 4pm 5pm …" at bounding box center [272, 326] width 544 height 499
